Goal: Transaction & Acquisition: Purchase product/service

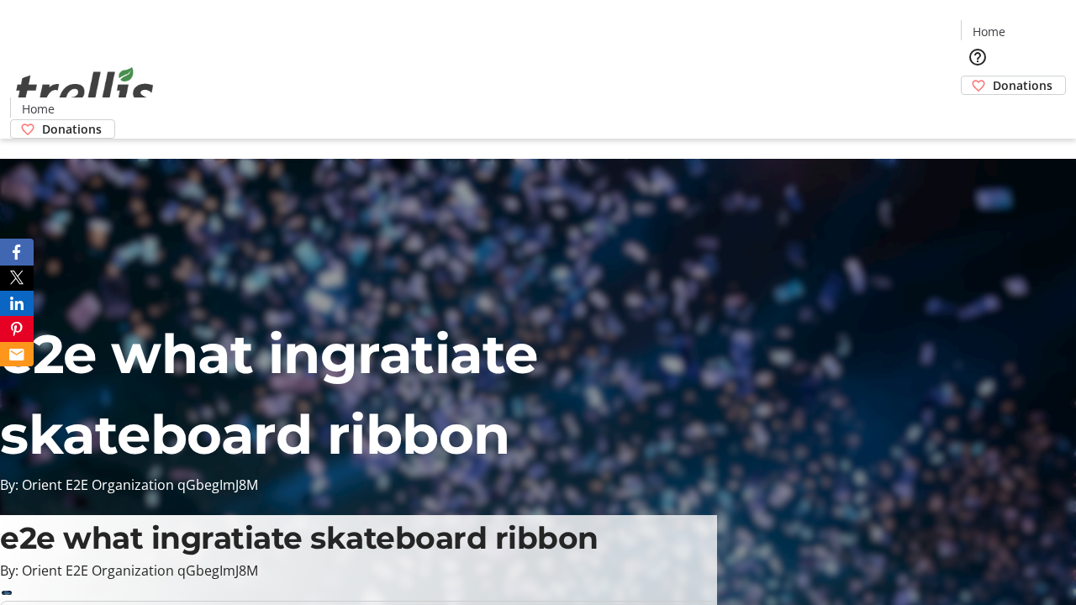
click at [992, 76] on span "Donations" at bounding box center [1022, 85] width 60 height 18
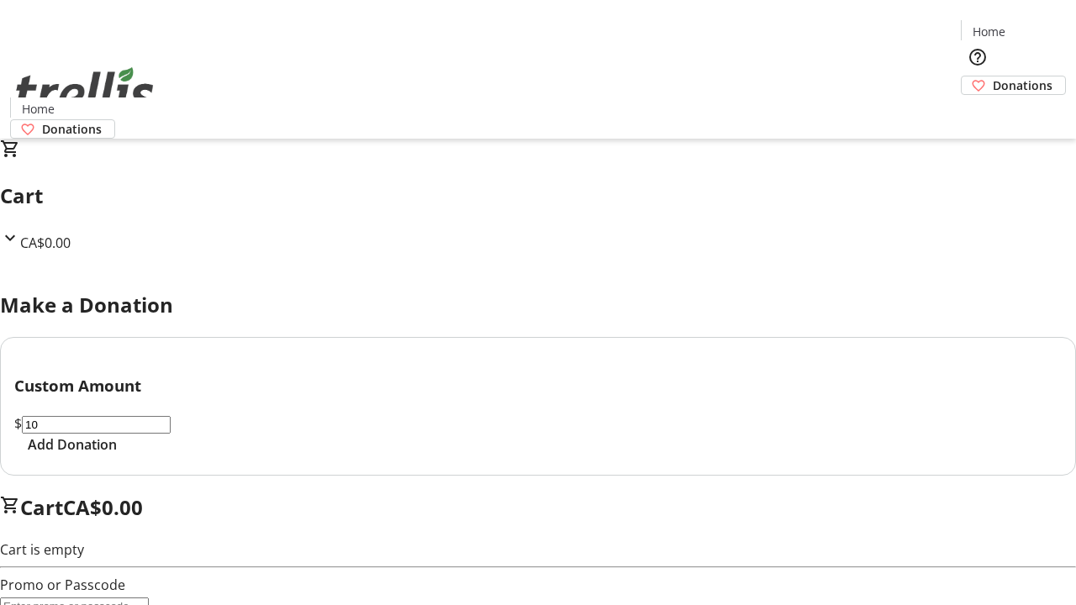
click at [117, 455] on span "Add Donation" at bounding box center [72, 444] width 89 height 20
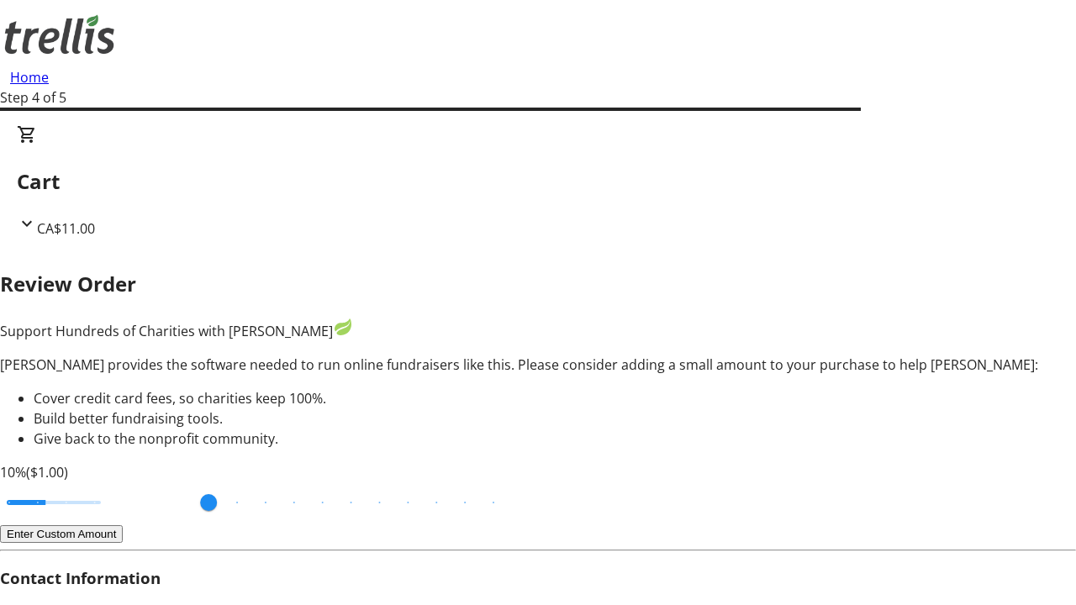
type input "3"
click at [113, 484] on input "Cover fees percentage" at bounding box center [53, 502] width 129 height 37
